Goal: Navigation & Orientation: Find specific page/section

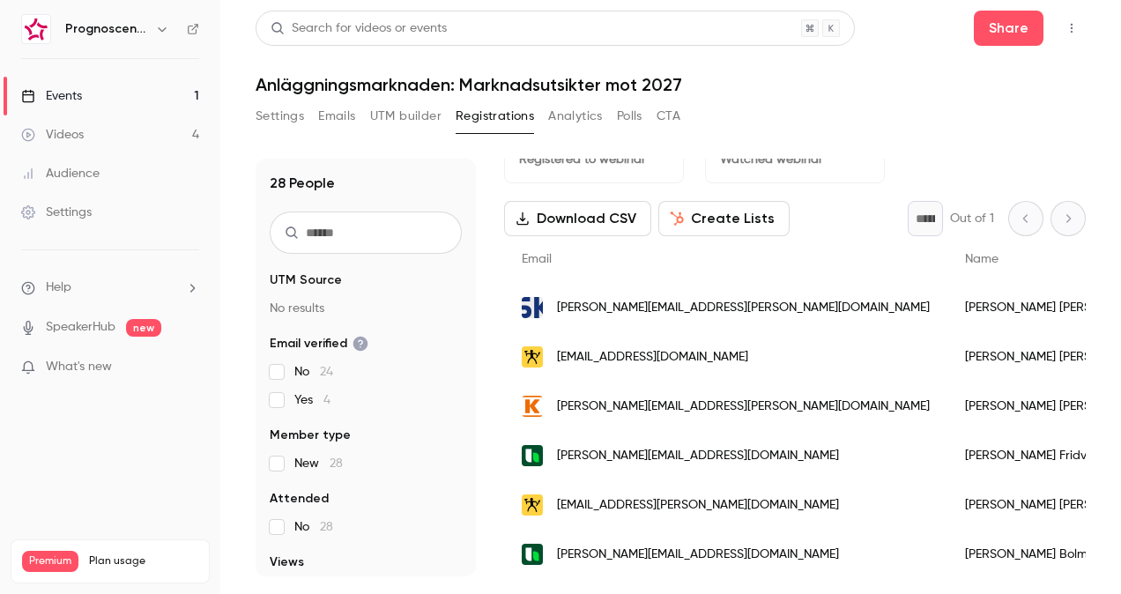
scroll to position [17, 0]
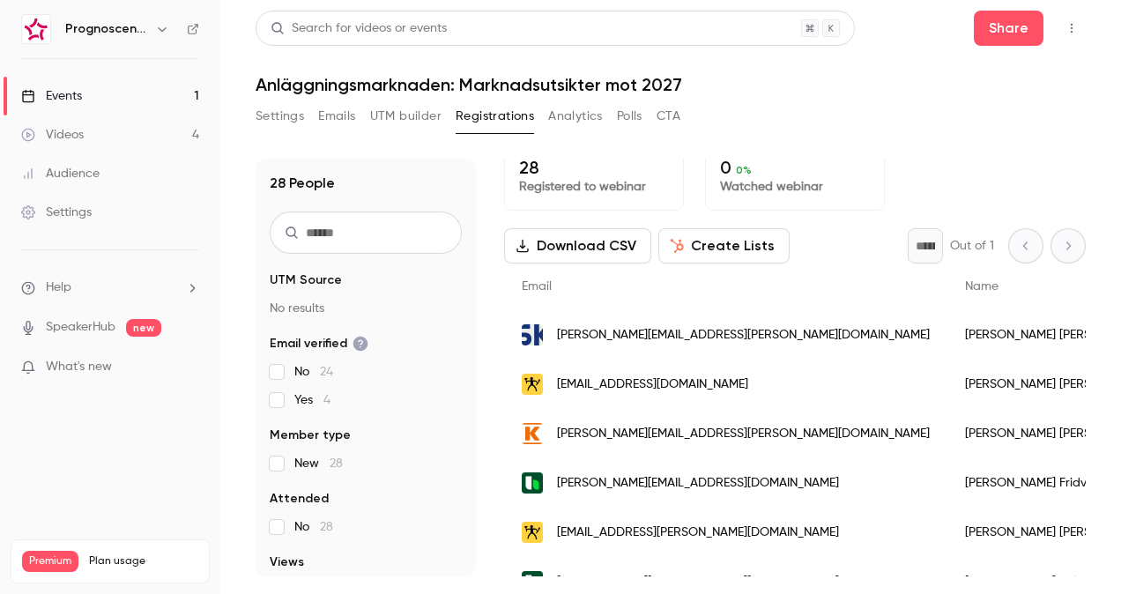
click at [575, 120] on button "Analytics" at bounding box center [575, 116] width 55 height 28
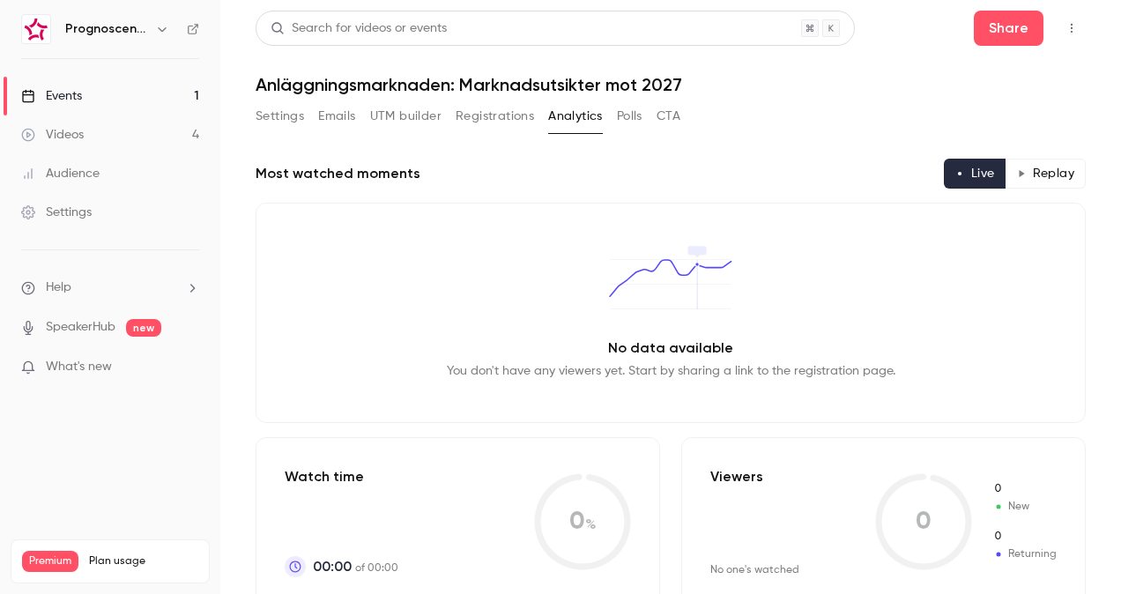
click at [343, 117] on button "Emails" at bounding box center [336, 116] width 37 height 28
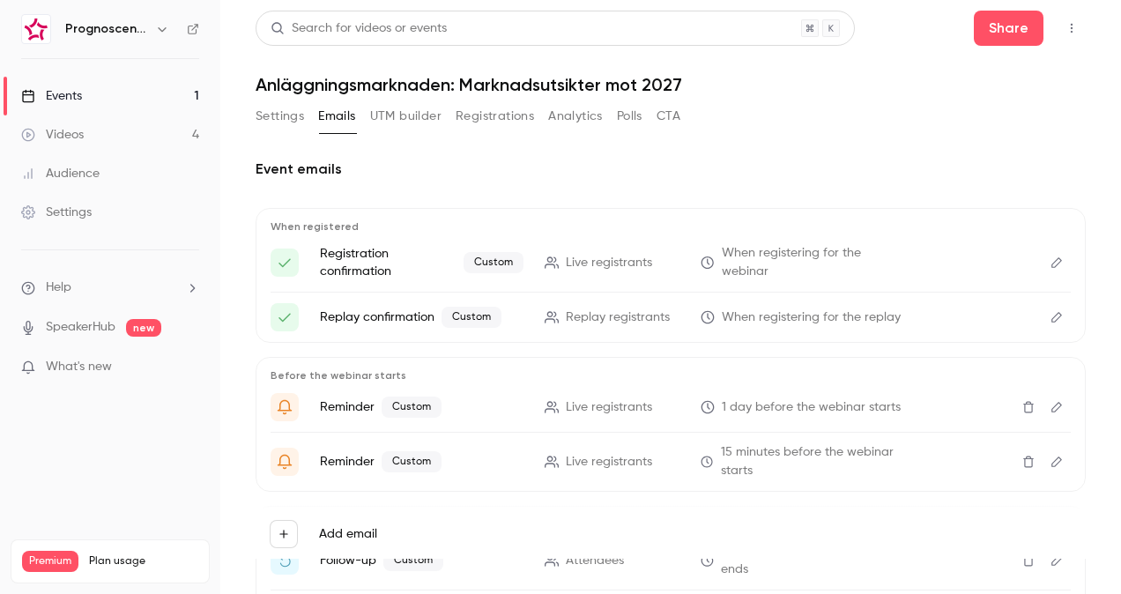
click at [461, 117] on button "Registrations" at bounding box center [495, 116] width 78 height 28
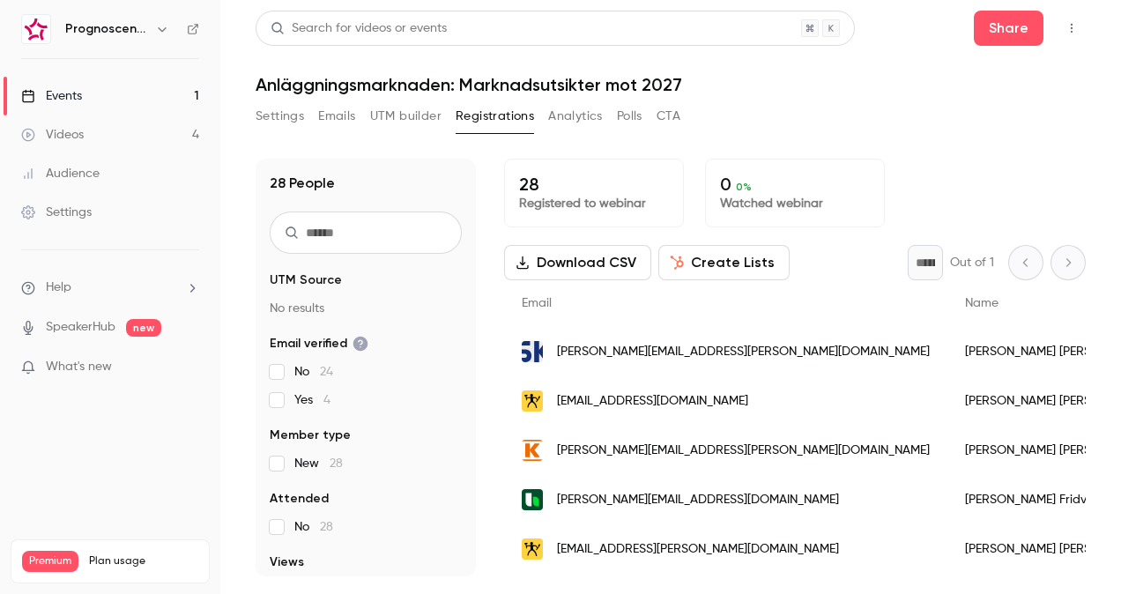
click at [132, 136] on link "Videos 4" at bounding box center [110, 134] width 220 height 39
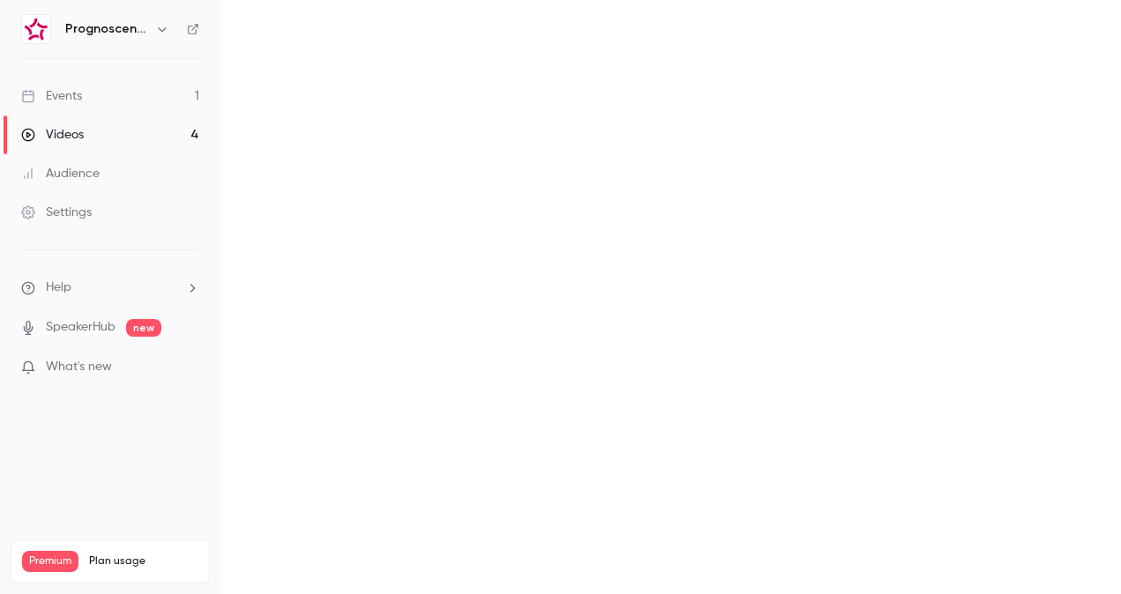
click at [74, 133] on div "Videos" at bounding box center [52, 135] width 63 height 18
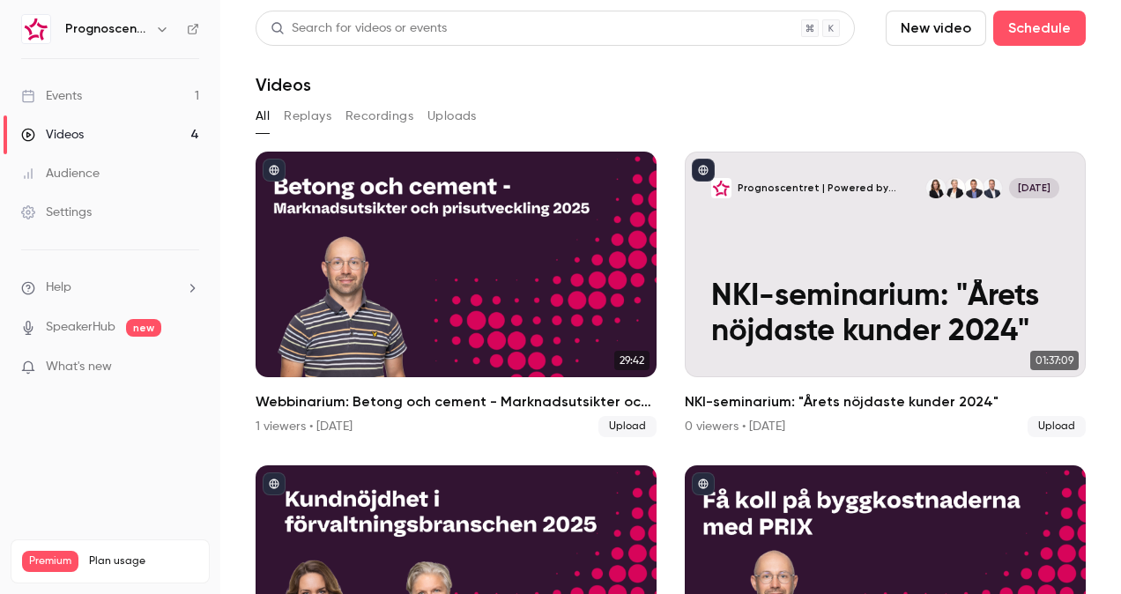
scroll to position [32, 0]
